Goal: Check status: Check status

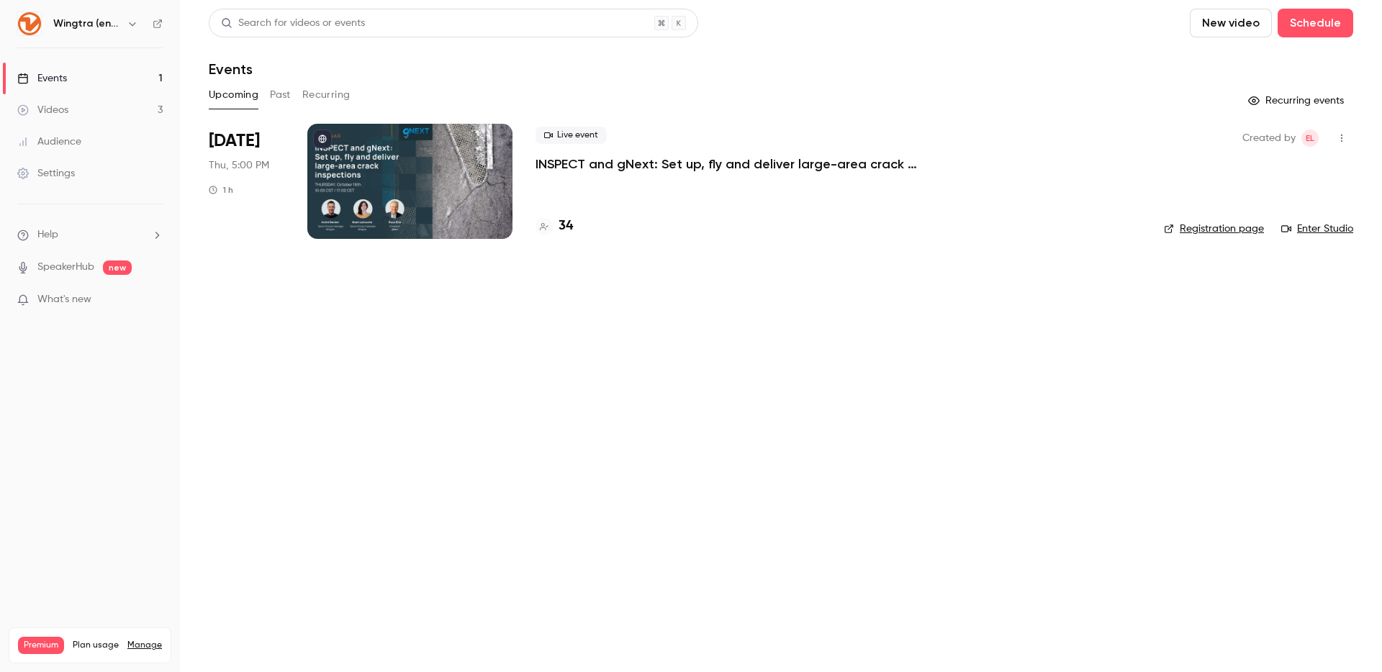
click at [129, 27] on icon "button" at bounding box center [133, 24] width 12 height 12
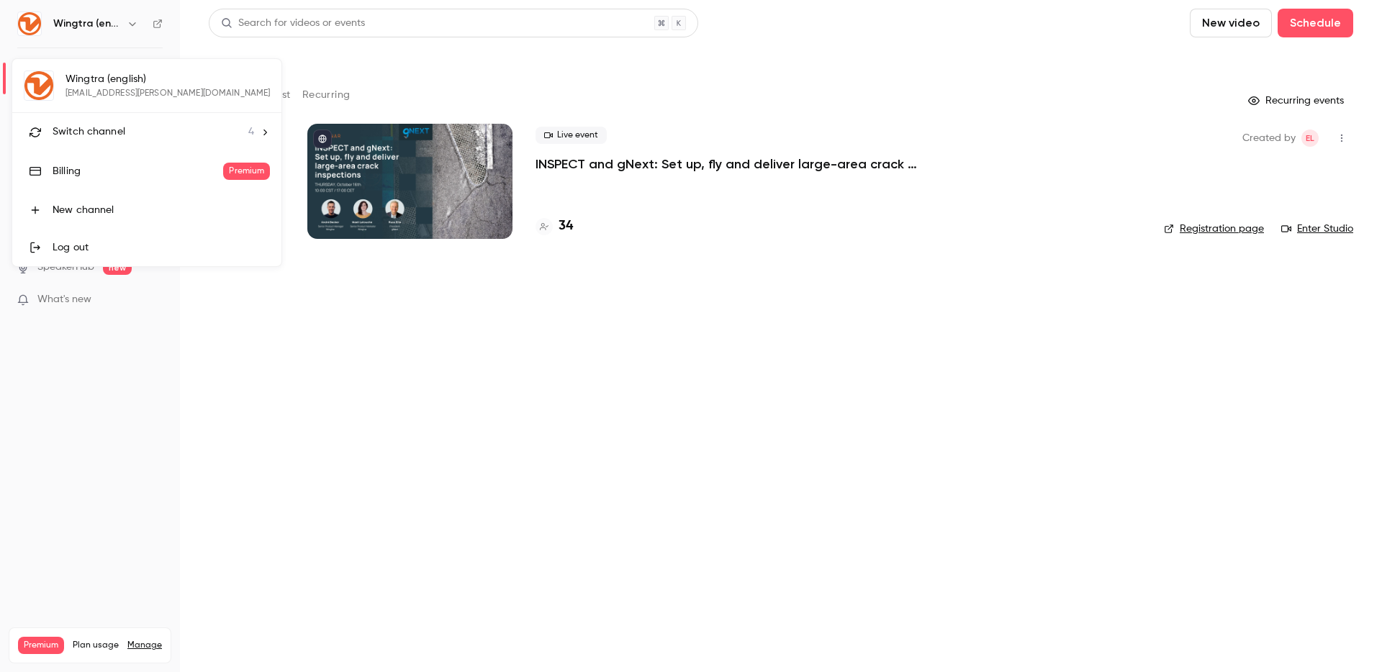
click at [112, 118] on li "Switch channel 4" at bounding box center [146, 132] width 269 height 38
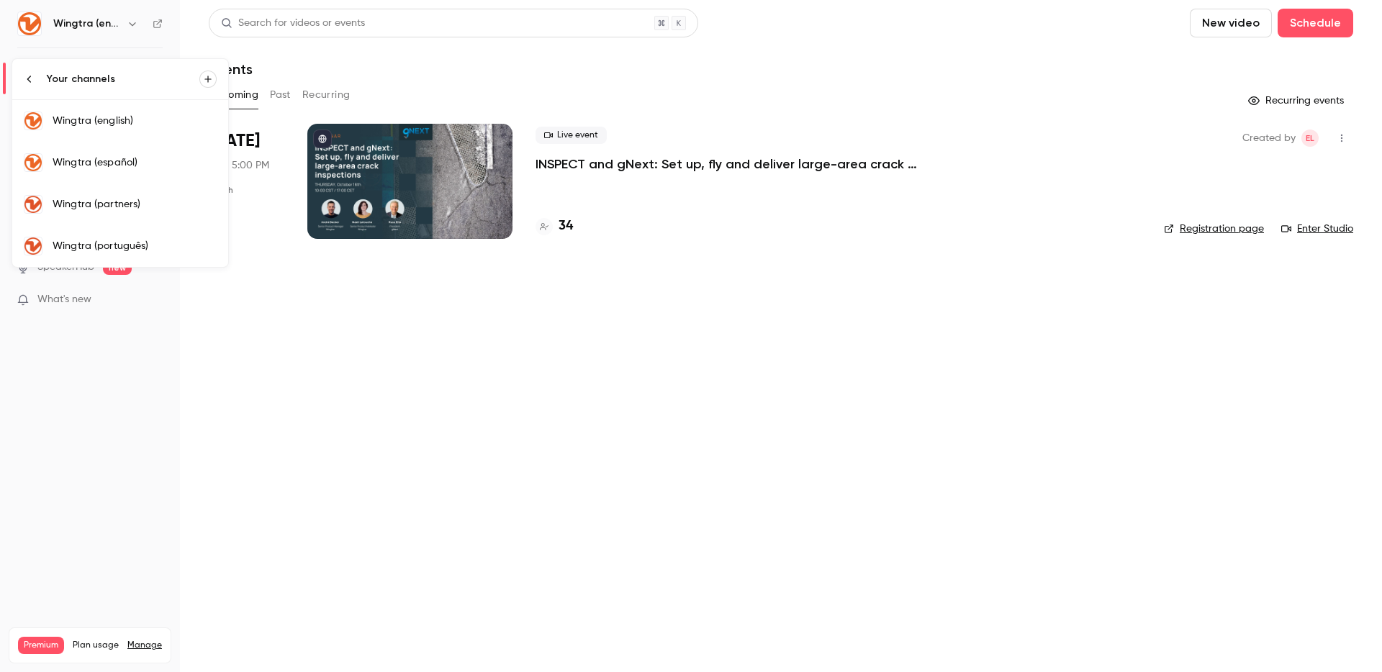
click at [144, 207] on div "Wingtra (partners)" at bounding box center [135, 204] width 164 height 14
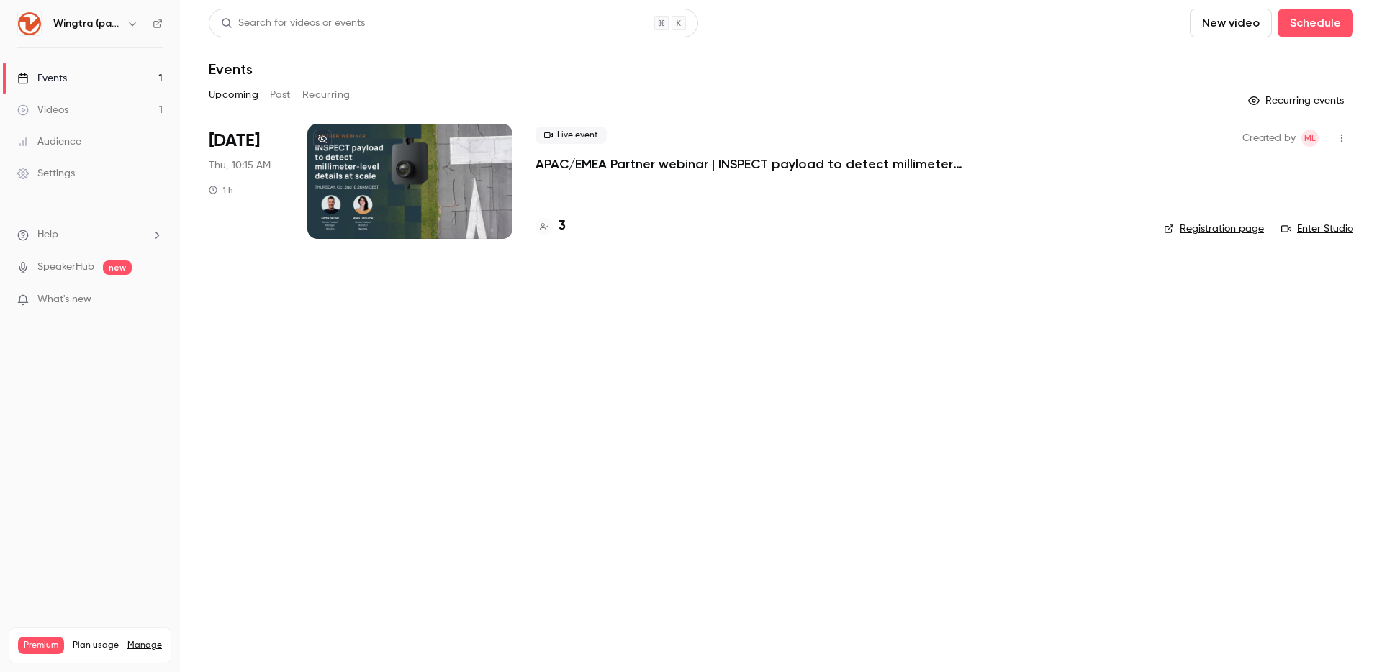
click at [636, 168] on p "APAC/EMEA Partner webinar | INSPECT payload to detect millimeter-level details …" at bounding box center [751, 163] width 432 height 17
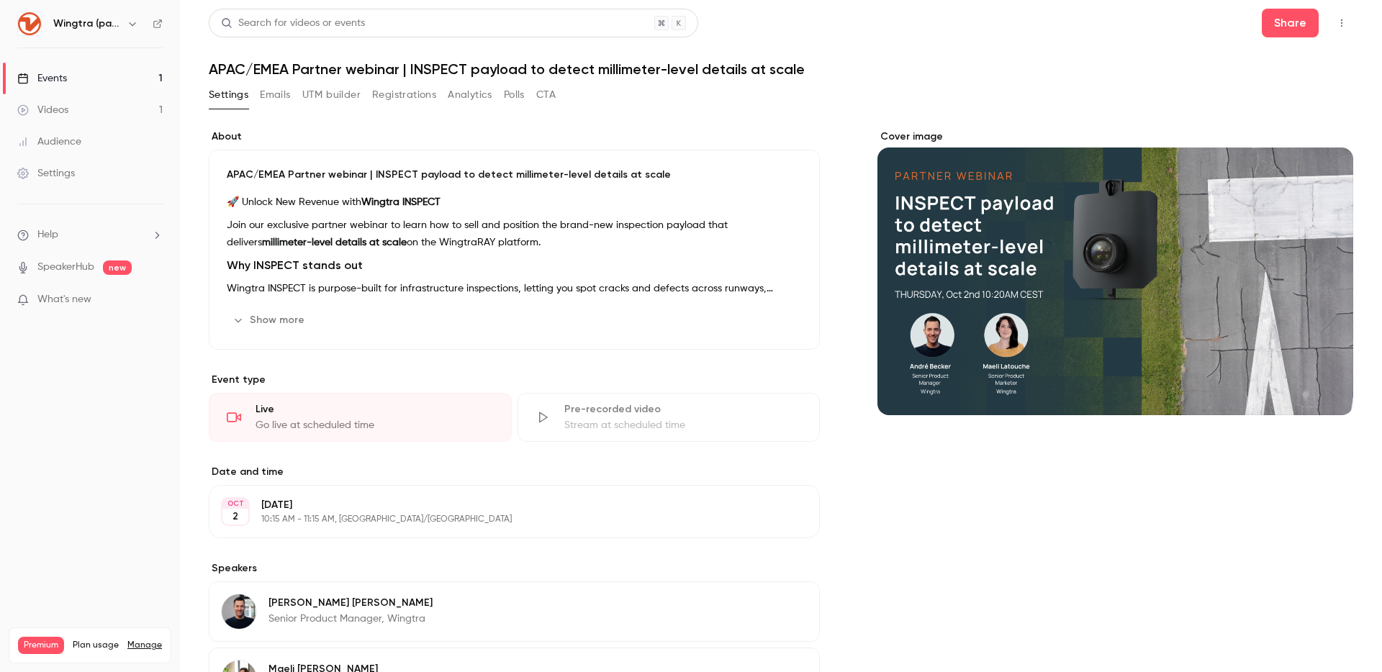
click at [402, 94] on button "Registrations" at bounding box center [404, 94] width 64 height 23
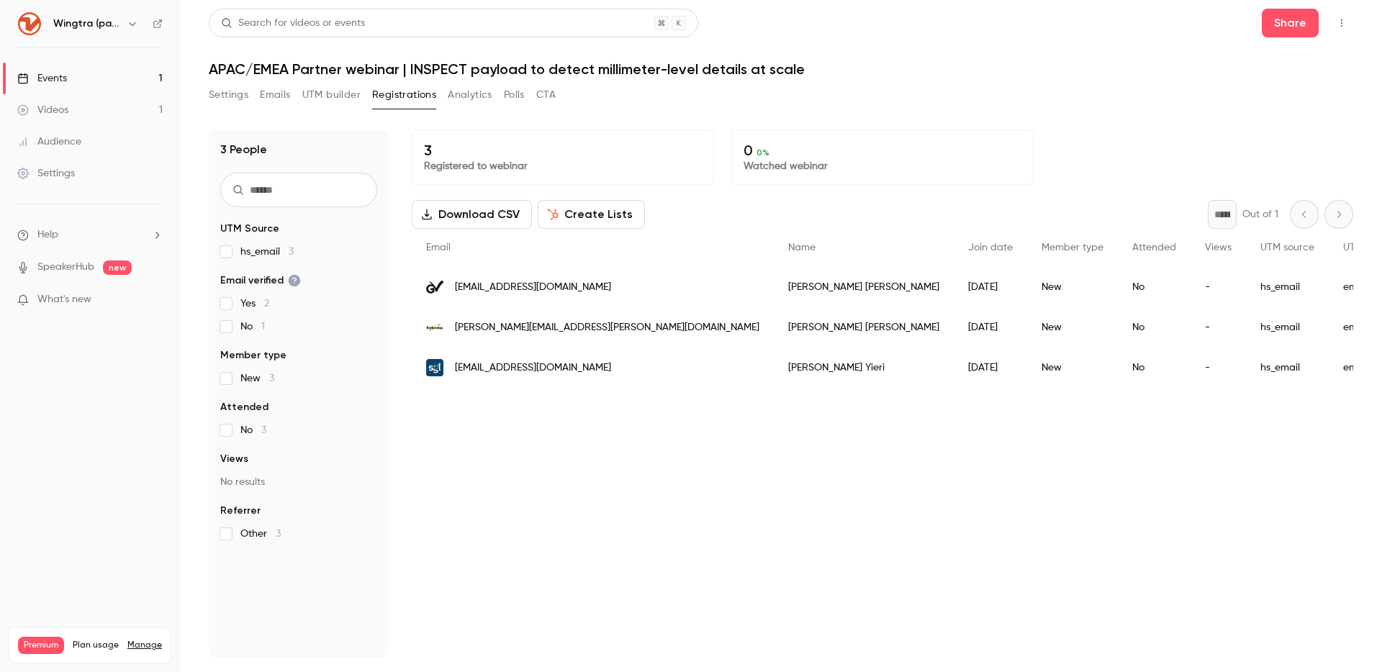
click at [936, 137] on div "0 0 % Watched webinar" at bounding box center [882, 158] width 302 height 56
click at [76, 73] on link "Events 1" at bounding box center [90, 79] width 180 height 32
